Goal: Task Accomplishment & Management: Manage account settings

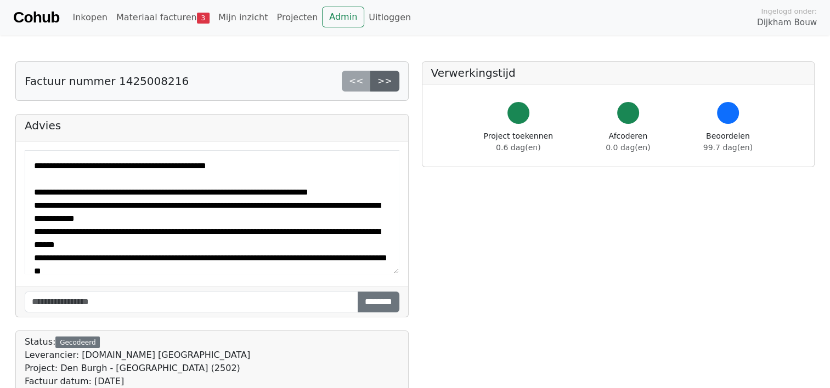
click at [389, 82] on link ">>" at bounding box center [384, 81] width 29 height 21
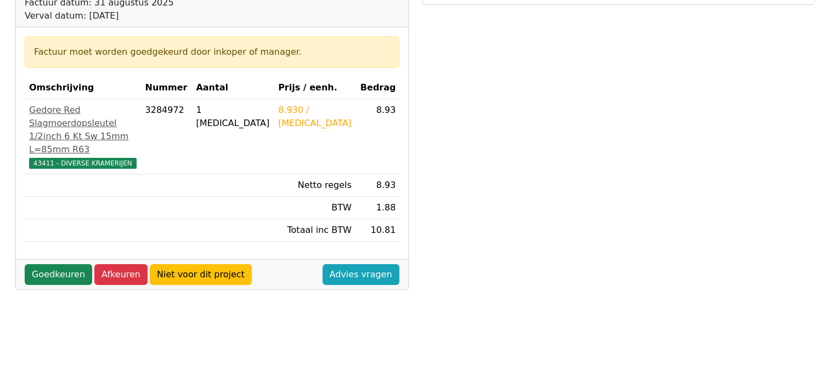
scroll to position [165, 0]
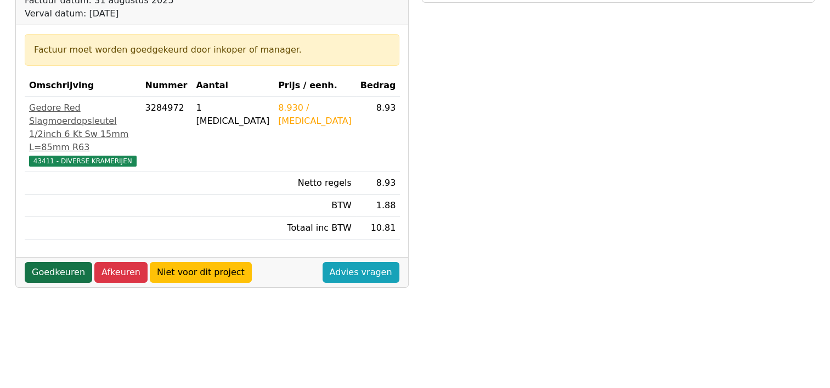
click at [48, 283] on link "Goedkeuren" at bounding box center [58, 272] width 67 height 21
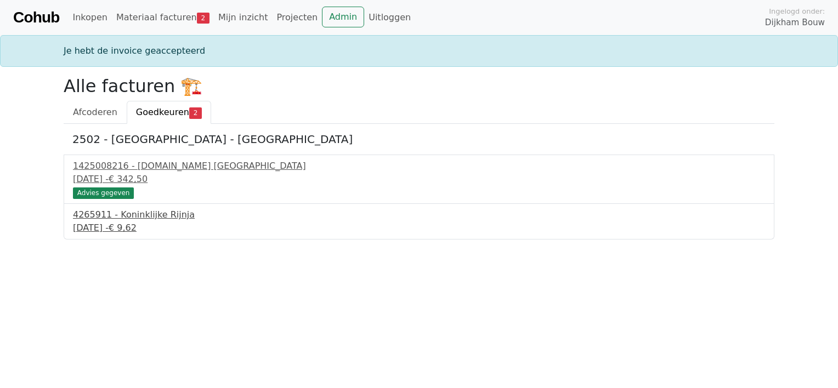
click at [120, 218] on div "4265911 - Koninklijke Rijnja" at bounding box center [419, 215] width 692 height 13
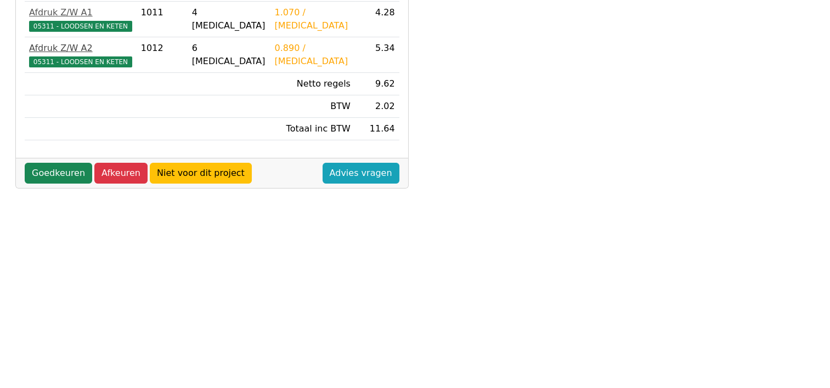
scroll to position [274, 0]
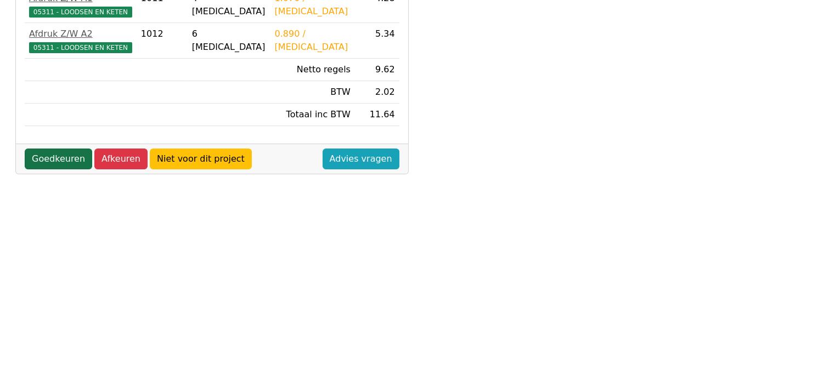
click at [57, 162] on link "Goedkeuren" at bounding box center [58, 159] width 67 height 21
